Goal: Transaction & Acquisition: Obtain resource

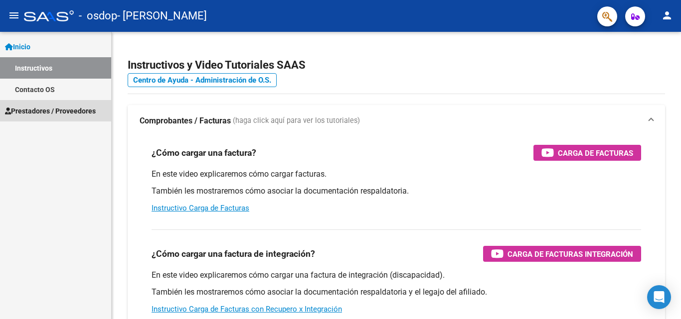
click at [40, 106] on span "Prestadores / Proveedores" at bounding box center [50, 111] width 91 height 11
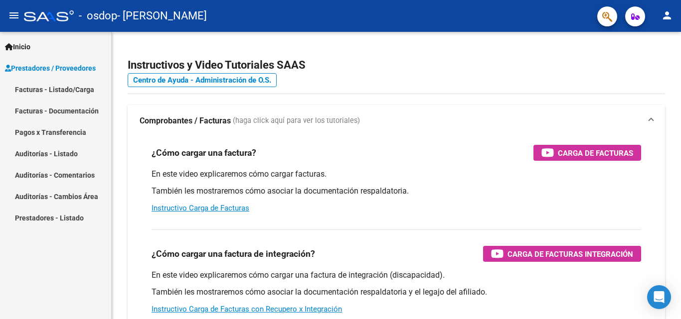
click at [101, 178] on link "Auditorías - Comentarios" at bounding box center [55, 174] width 111 height 21
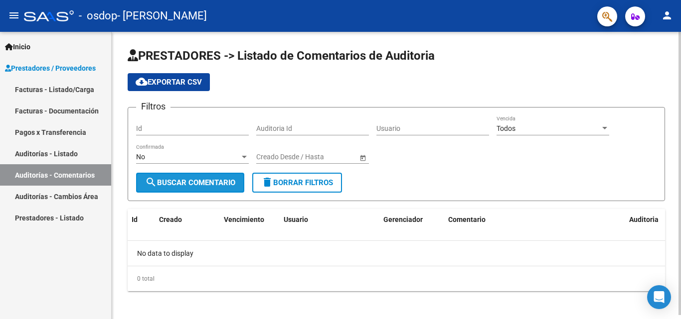
click at [185, 185] on span "search Buscar Comentario" at bounding box center [190, 182] width 90 height 9
drag, startPoint x: 185, startPoint y: 187, endPoint x: 299, endPoint y: 116, distance: 133.9
click at [299, 116] on form "Filtros Id Auditoria Id Usuario Todos Vencida No Confirmada Fecha inicio – Fech…" at bounding box center [396, 154] width 537 height 94
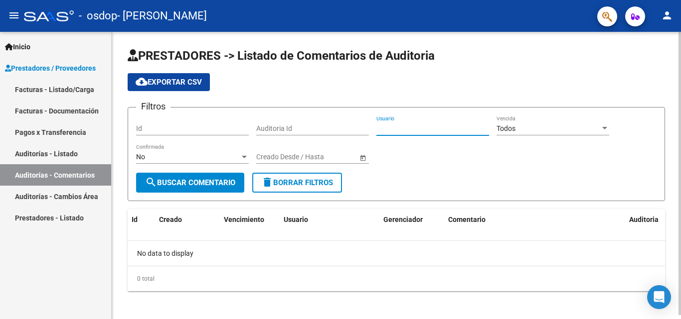
click at [396, 125] on input "Usuario" at bounding box center [432, 129] width 113 height 8
click at [91, 118] on link "Facturas - Documentación" at bounding box center [55, 110] width 111 height 21
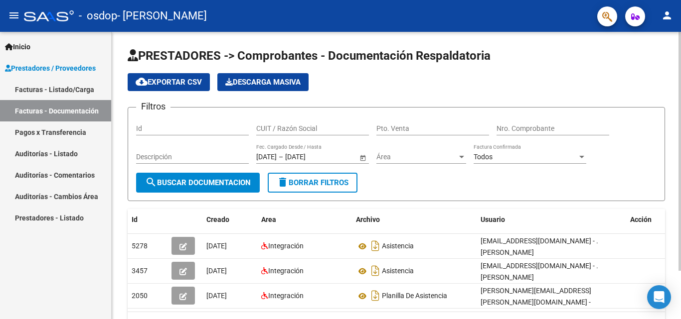
scroll to position [58, 0]
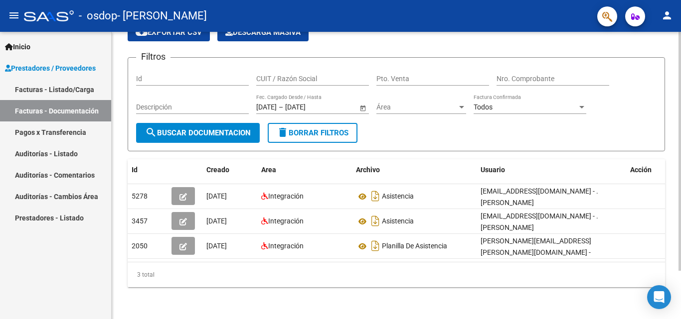
click at [680, 312] on div at bounding box center [679, 176] width 2 height 288
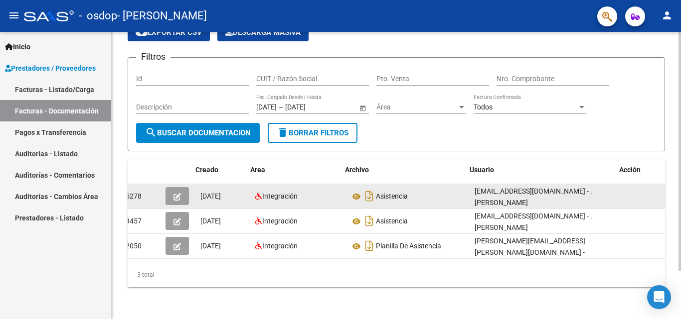
scroll to position [0, 11]
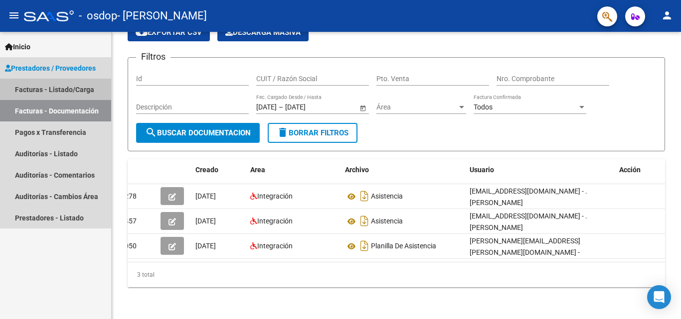
click at [92, 94] on link "Facturas - Listado/Carga" at bounding box center [55, 89] width 111 height 21
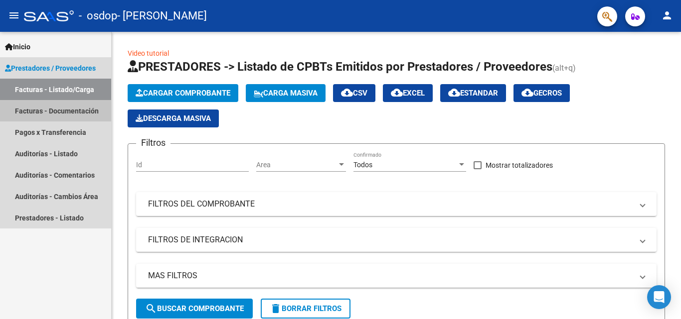
click at [89, 116] on link "Facturas - Documentación" at bounding box center [55, 110] width 111 height 21
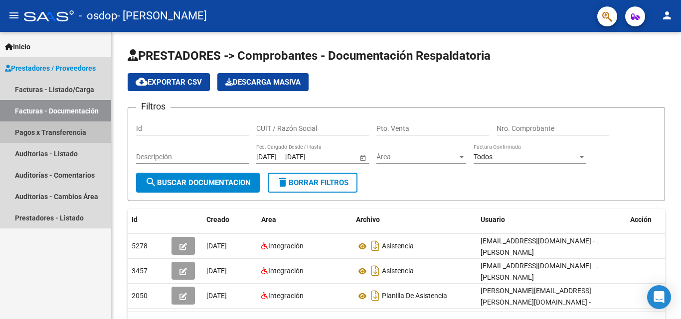
click at [84, 131] on link "Pagos x Transferencia" at bounding box center [55, 132] width 111 height 21
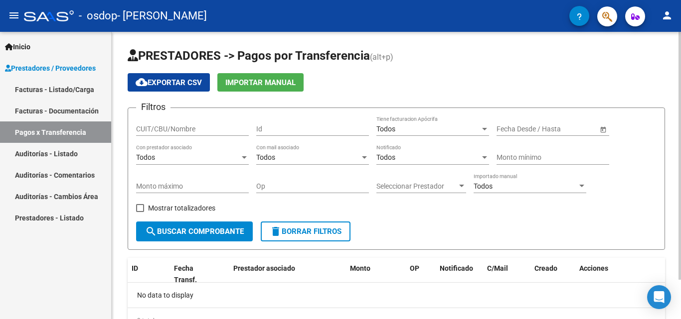
click at [677, 301] on div "PRESTADORES -> Pagos por Transferencia (alt+p) cloud_download Exportar CSV Impo…" at bounding box center [396, 198] width 569 height 333
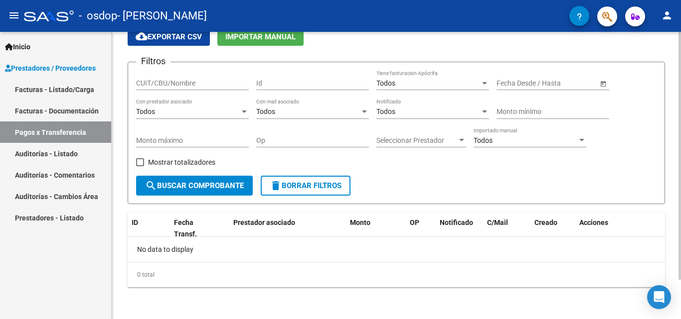
click at [680, 304] on div at bounding box center [679, 176] width 2 height 288
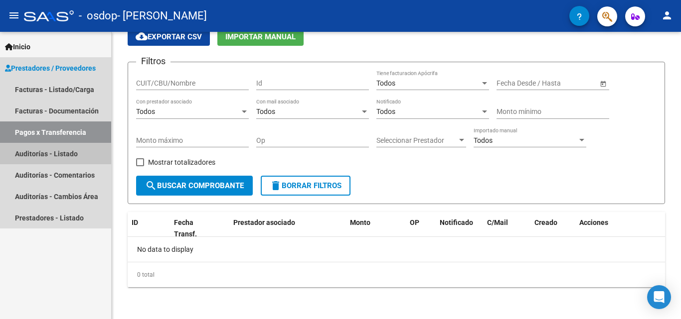
click at [50, 152] on link "Auditorías - Listado" at bounding box center [55, 153] width 111 height 21
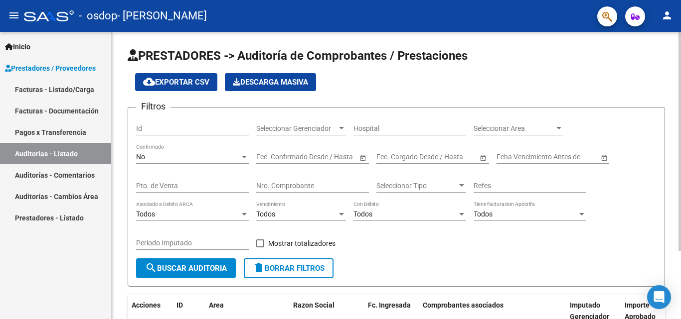
scroll to position [90, 0]
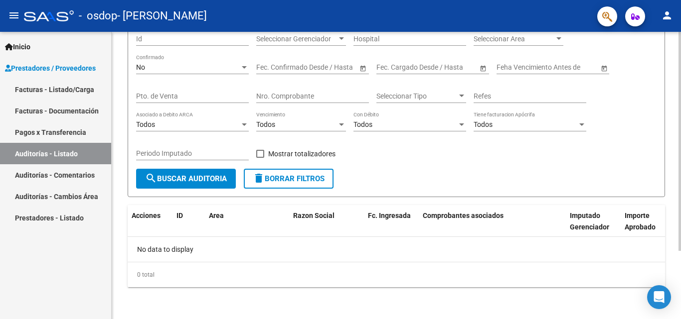
click at [679, 278] on div at bounding box center [679, 176] width 2 height 288
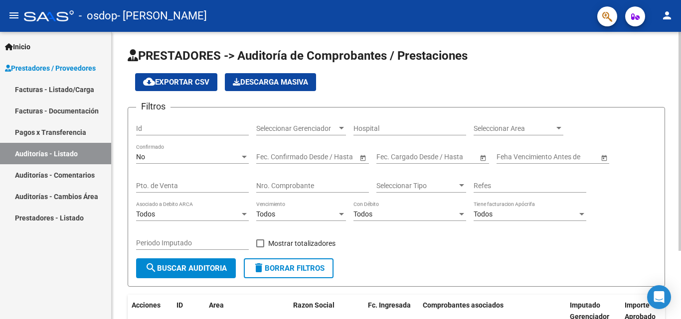
click at [680, 44] on div at bounding box center [679, 176] width 2 height 288
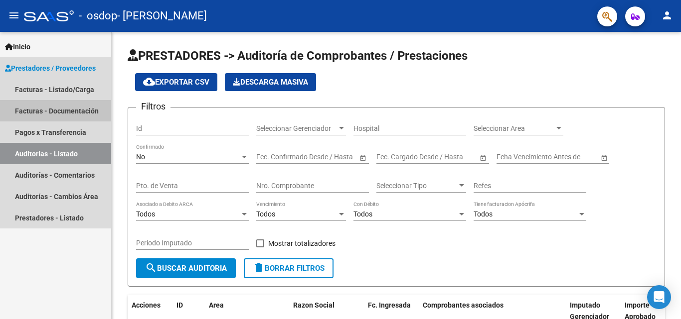
click at [51, 113] on link "Facturas - Documentación" at bounding box center [55, 110] width 111 height 21
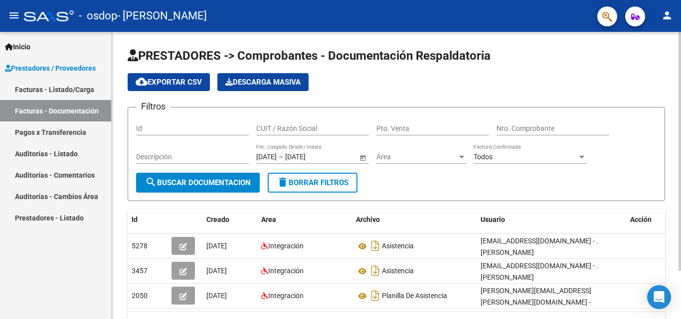
click at [183, 135] on div "Id" at bounding box center [192, 126] width 113 height 20
type input "5278"
click at [171, 176] on button "search Buscar Documentacion" at bounding box center [198, 183] width 124 height 20
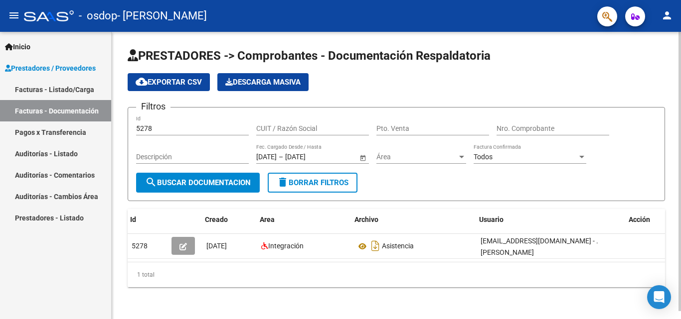
scroll to position [0, 11]
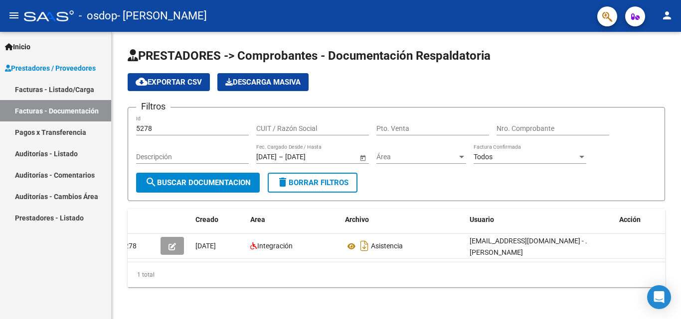
click at [55, 116] on link "Facturas - Documentación" at bounding box center [55, 110] width 111 height 21
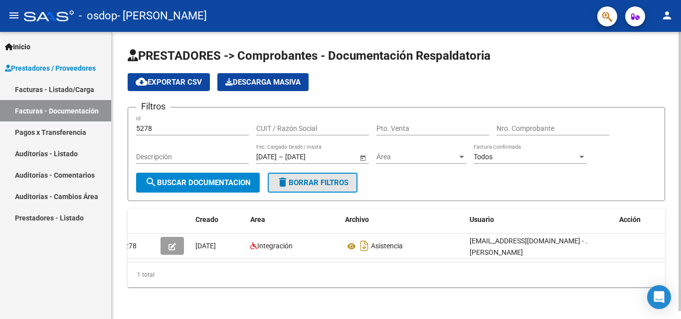
click at [285, 185] on mat-icon "delete" at bounding box center [283, 182] width 12 height 12
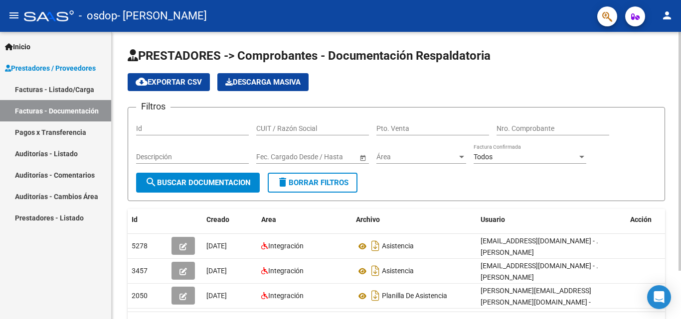
scroll to position [58, 0]
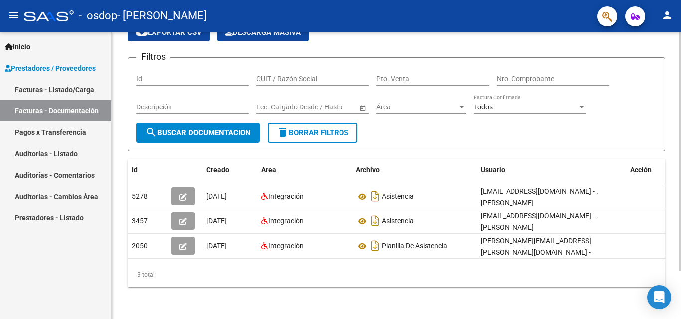
click at [680, 313] on div at bounding box center [679, 176] width 2 height 288
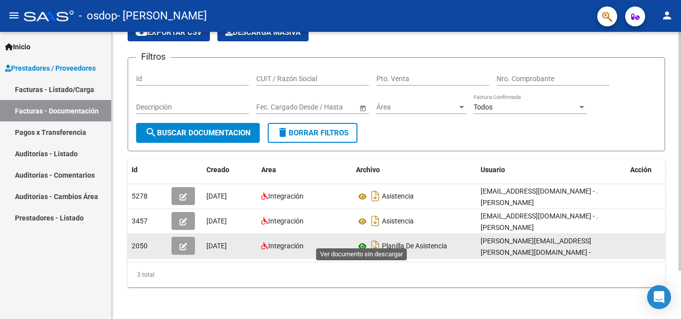
click at [366, 241] on icon at bounding box center [362, 247] width 13 height 12
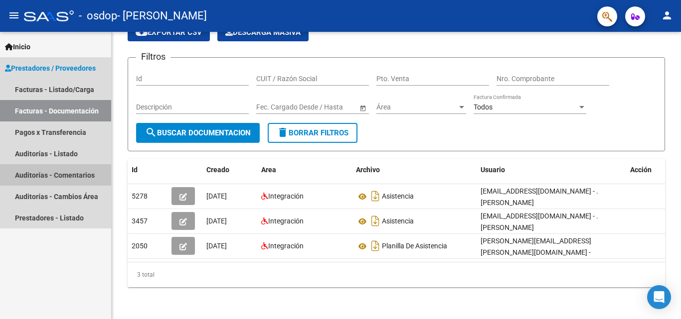
click at [84, 174] on link "Auditorías - Comentarios" at bounding box center [55, 174] width 111 height 21
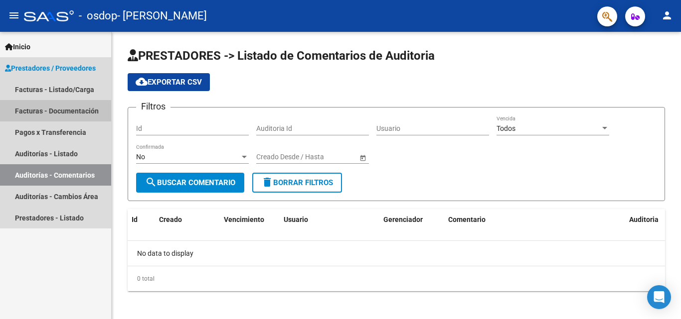
click at [81, 110] on link "Facturas - Documentación" at bounding box center [55, 110] width 111 height 21
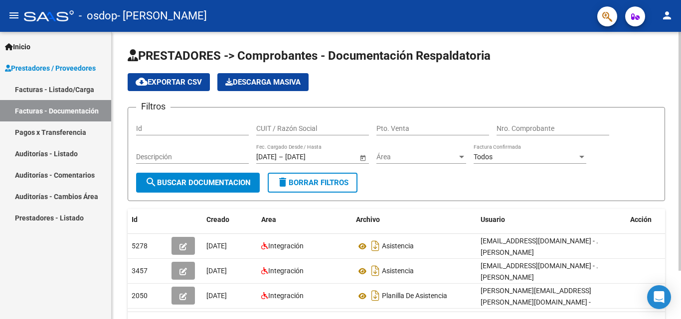
scroll to position [58, 0]
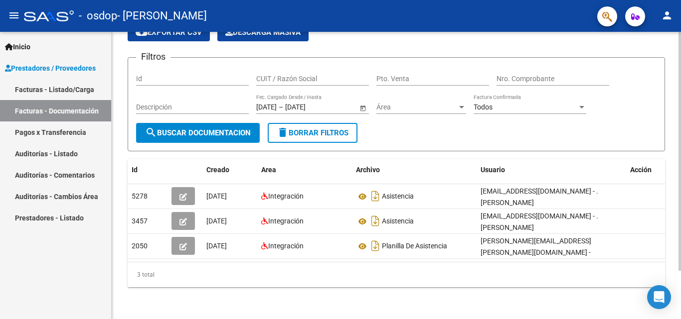
click at [680, 315] on div at bounding box center [679, 176] width 2 height 288
